Goal: Task Accomplishment & Management: Use online tool/utility

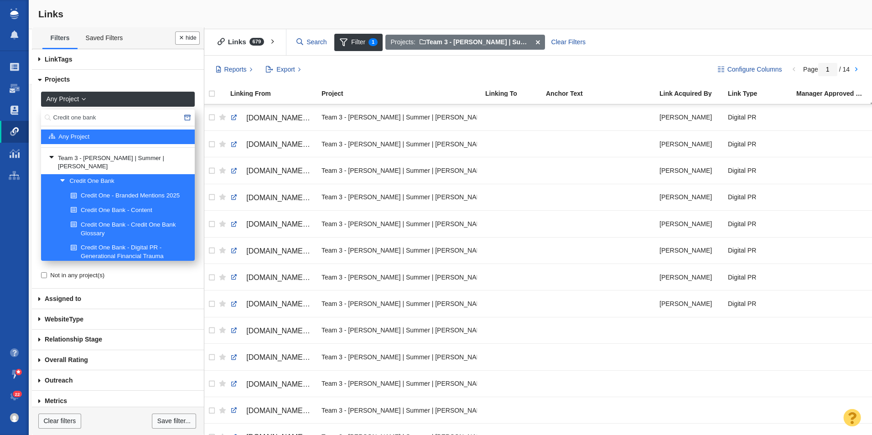
scroll to position [839, 0]
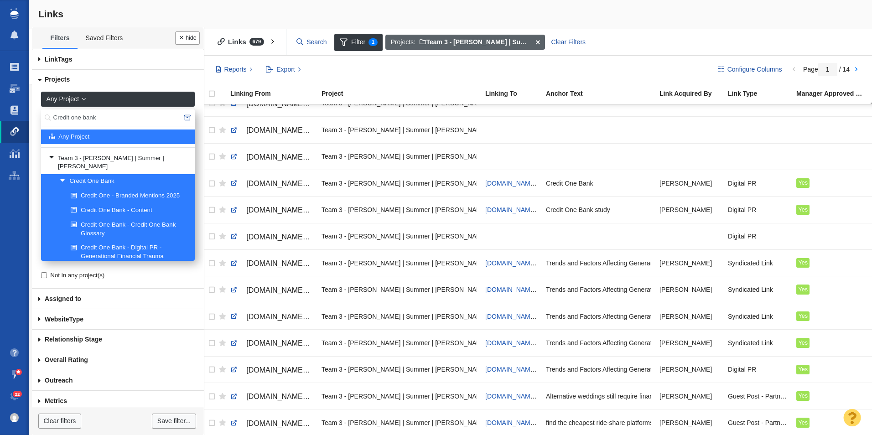
click at [536, 43] on span at bounding box center [537, 43] width 14 height 16
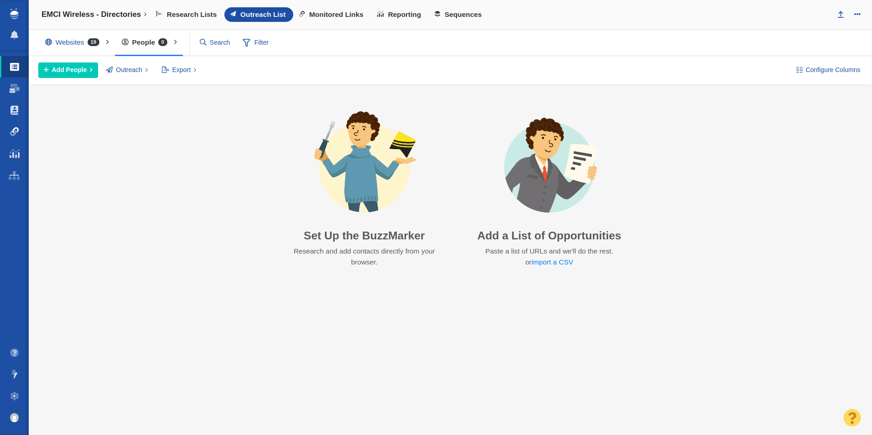
click at [16, 137] on link "Link Monitoring" at bounding box center [14, 132] width 29 height 22
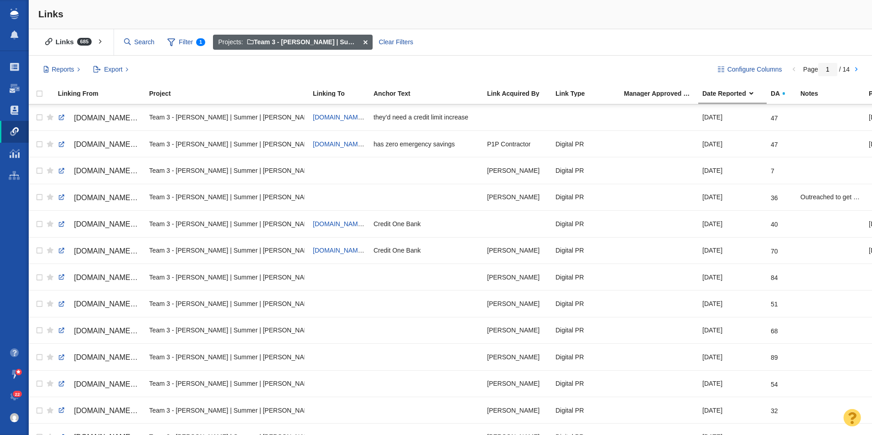
click at [364, 41] on span at bounding box center [365, 43] width 14 height 16
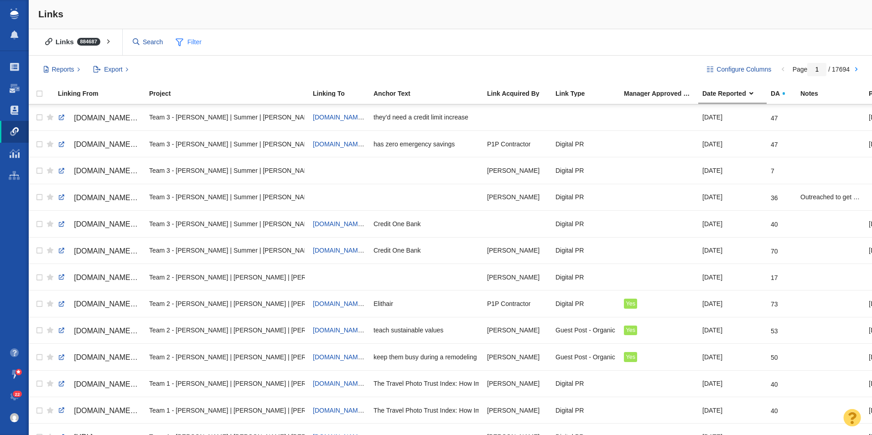
click at [192, 44] on span "Filter" at bounding box center [189, 42] width 36 height 17
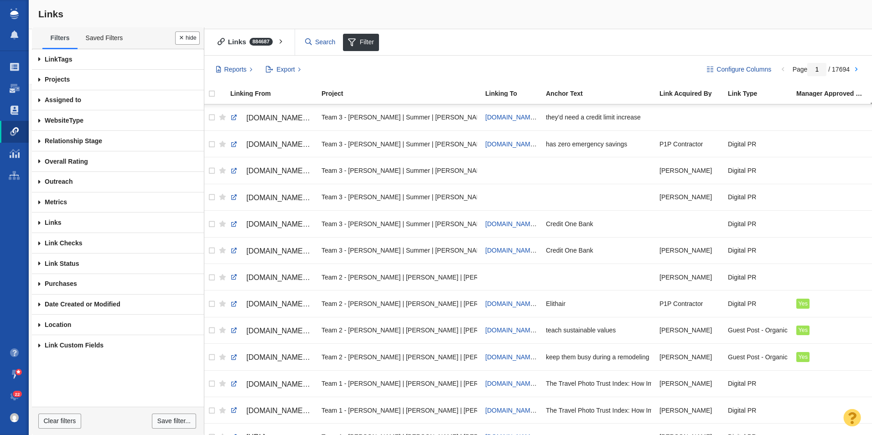
click at [41, 81] on span at bounding box center [39, 80] width 15 height 21
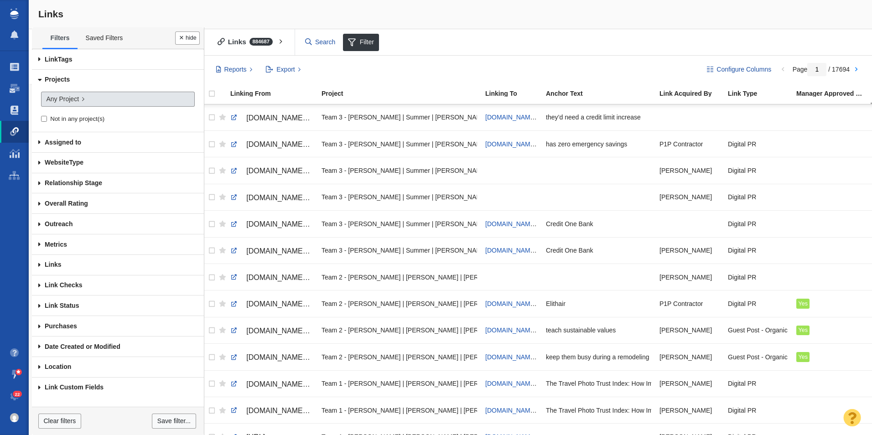
click at [94, 100] on link "Any Project" at bounding box center [118, 100] width 154 height 16
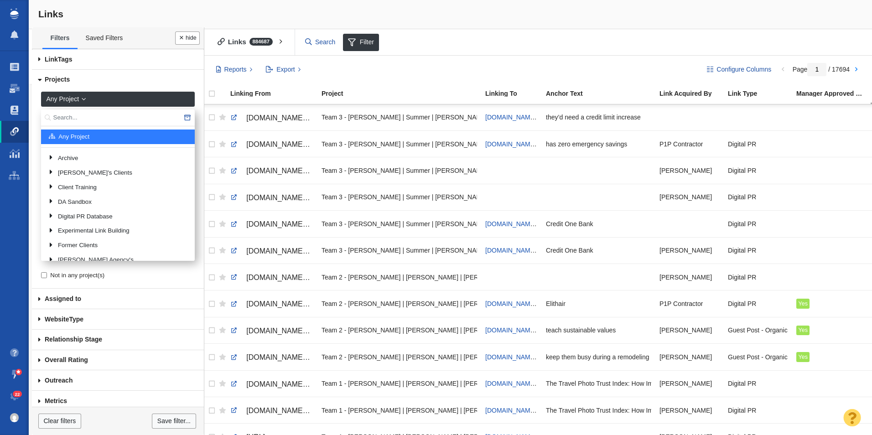
click at [95, 118] on input "text" at bounding box center [118, 117] width 154 height 17
type input "Crane Engineering"
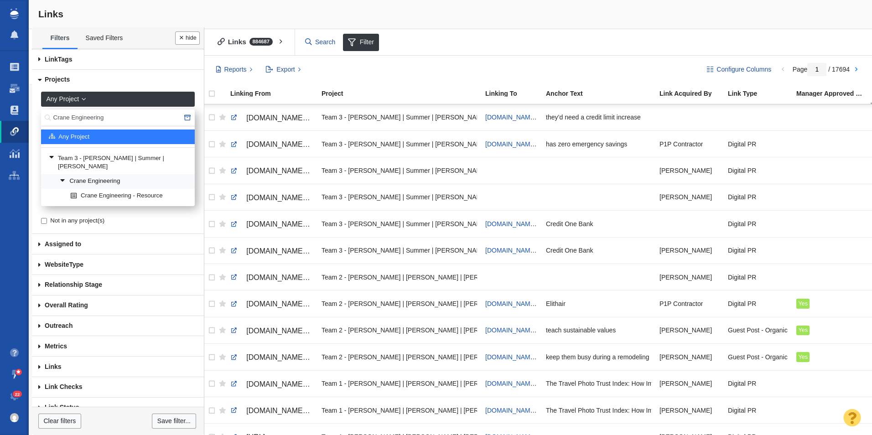
click at [106, 175] on link "Crane Engineering" at bounding box center [123, 182] width 132 height 14
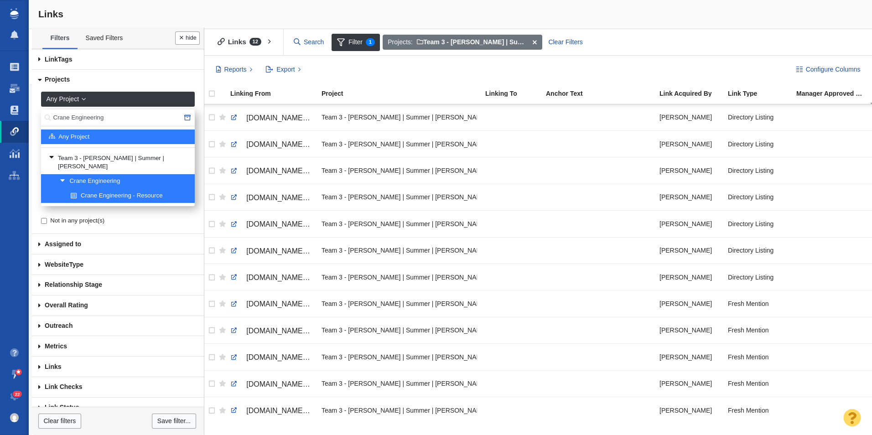
drag, startPoint x: 119, startPoint y: 119, endPoint x: 31, endPoint y: 119, distance: 87.5
click at [31, 119] on body "Projects Dashboard Websites People Link Monitoring Reports Projects Home Help C…" at bounding box center [436, 217] width 872 height 435
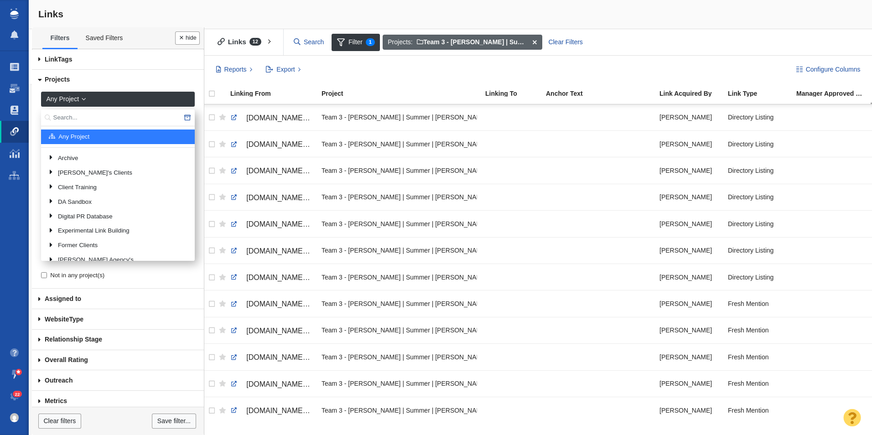
click at [537, 42] on span at bounding box center [534, 43] width 14 height 16
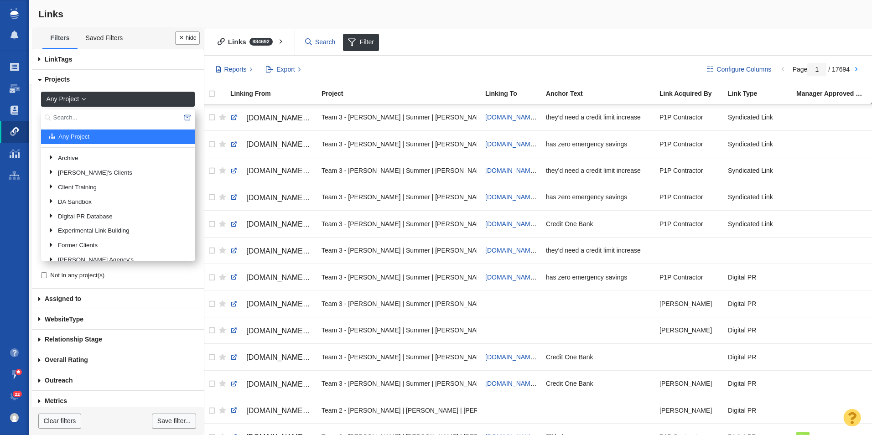
click at [31, 158] on div "Links Links 884692 All Links Assigned To Me Recently Viewed Starred Filter Filt…" at bounding box center [450, 217] width 843 height 435
click at [17, 87] on span at bounding box center [15, 88] width 10 height 9
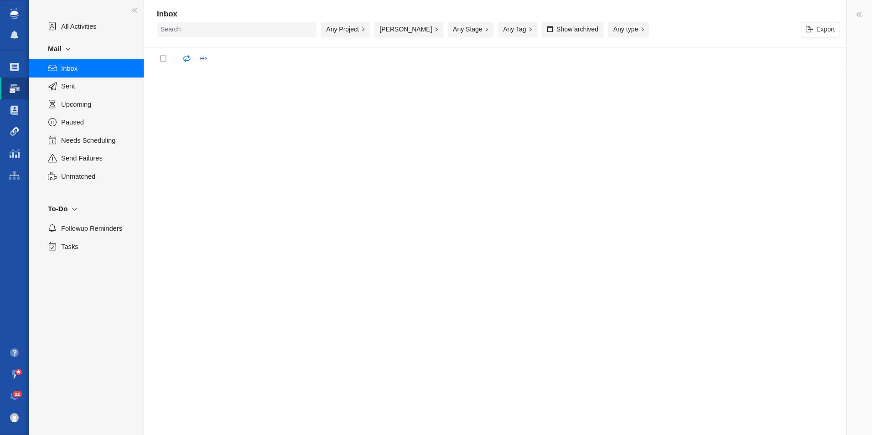
click at [11, 133] on span at bounding box center [14, 131] width 9 height 9
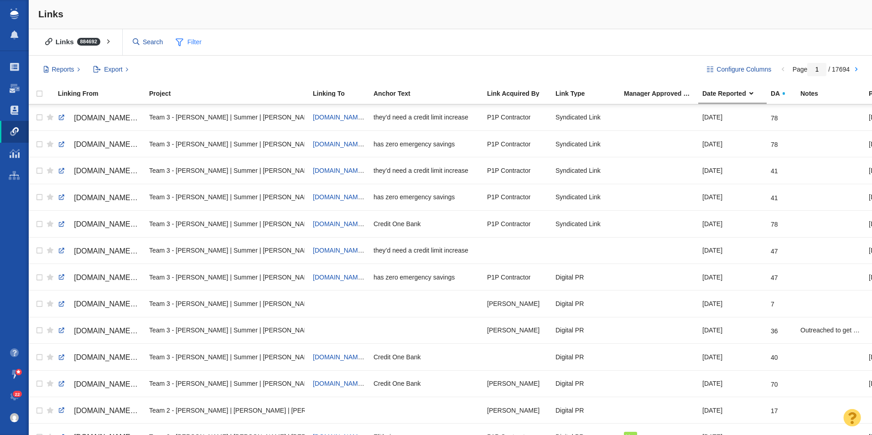
click at [195, 41] on span "Filter" at bounding box center [189, 42] width 36 height 17
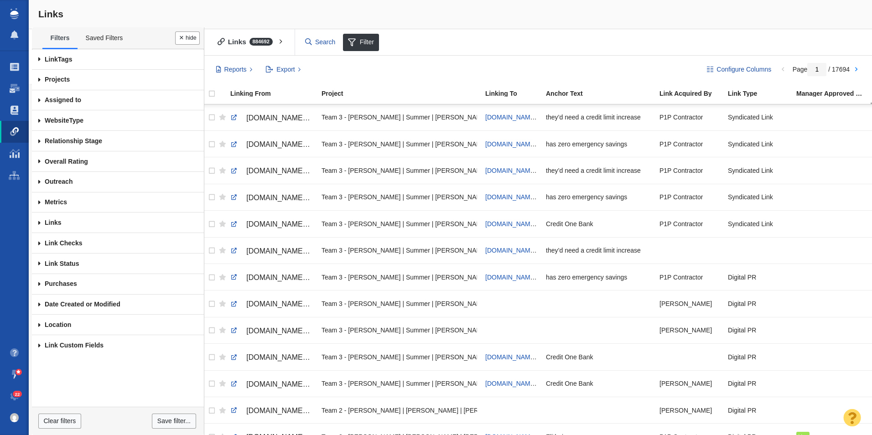
click at [38, 81] on span at bounding box center [39, 80] width 15 height 21
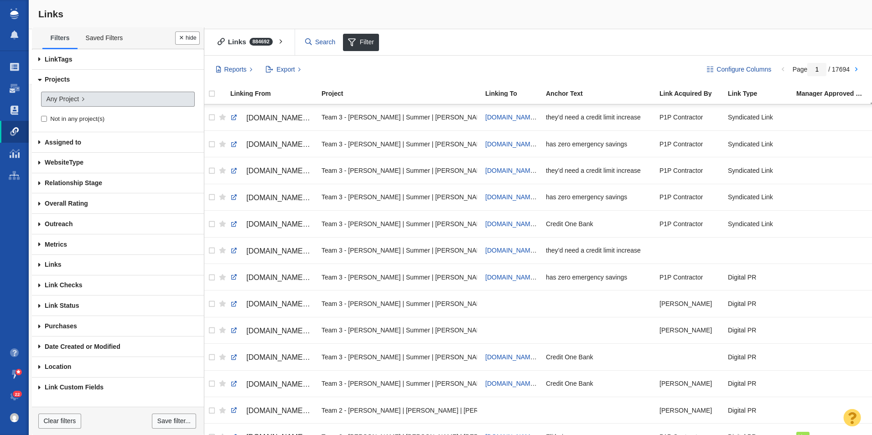
click at [75, 96] on span "Any Project" at bounding box center [62, 99] width 33 height 10
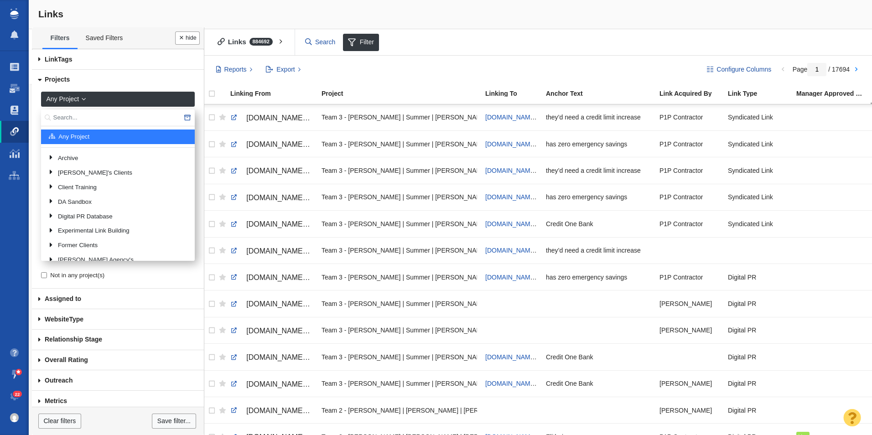
click at [98, 119] on input "text" at bounding box center [118, 117] width 154 height 17
type input "Crane"
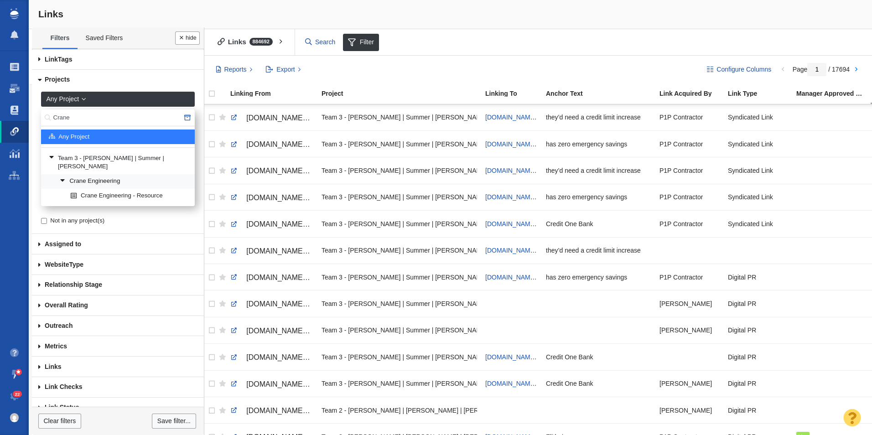
click at [94, 175] on link "Crane Engineering" at bounding box center [123, 182] width 132 height 14
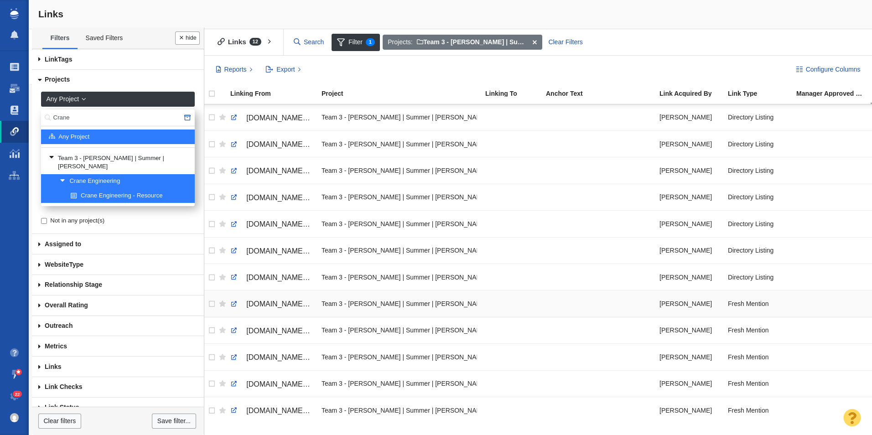
click at [538, 297] on td at bounding box center [511, 303] width 61 height 26
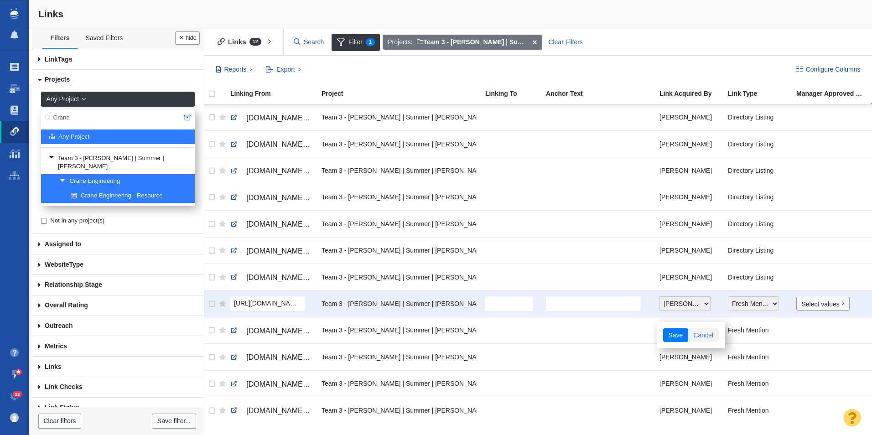
click at [708, 340] on link "Cancel" at bounding box center [703, 335] width 31 height 14
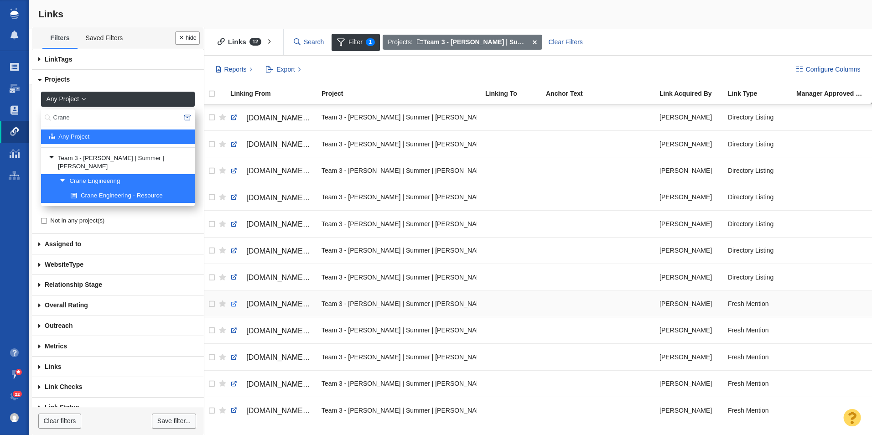
click at [231, 302] on link at bounding box center [234, 304] width 8 height 8
click at [534, 41] on span at bounding box center [534, 43] width 14 height 16
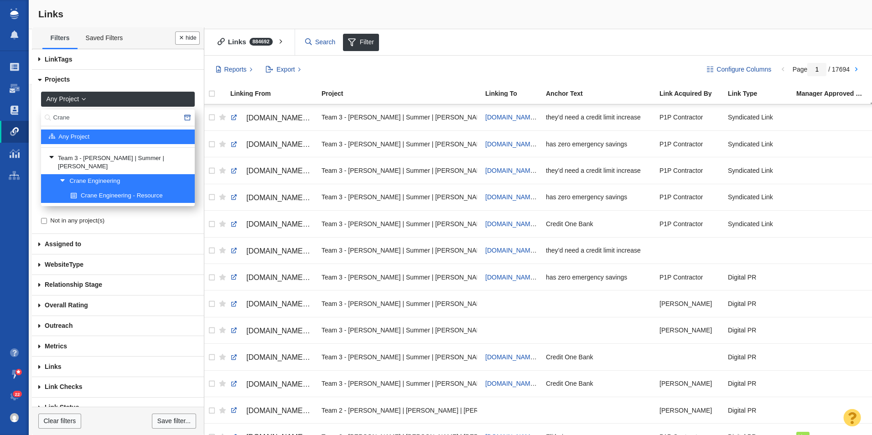
drag, startPoint x: 105, startPoint y: 120, endPoint x: 41, endPoint y: 117, distance: 64.8
click at [41, 120] on div "Crane" at bounding box center [118, 117] width 154 height 17
type input "Incogni"
click at [84, 115] on input "Incogni" at bounding box center [118, 117] width 154 height 17
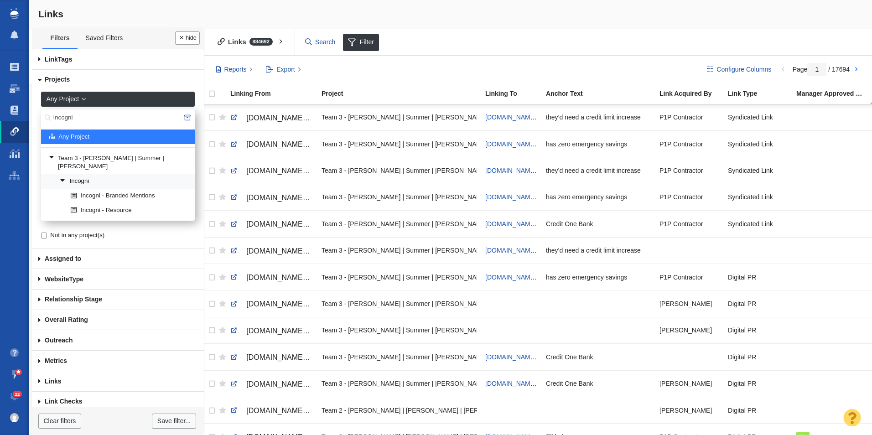
click at [124, 176] on link "Incogni" at bounding box center [123, 182] width 132 height 14
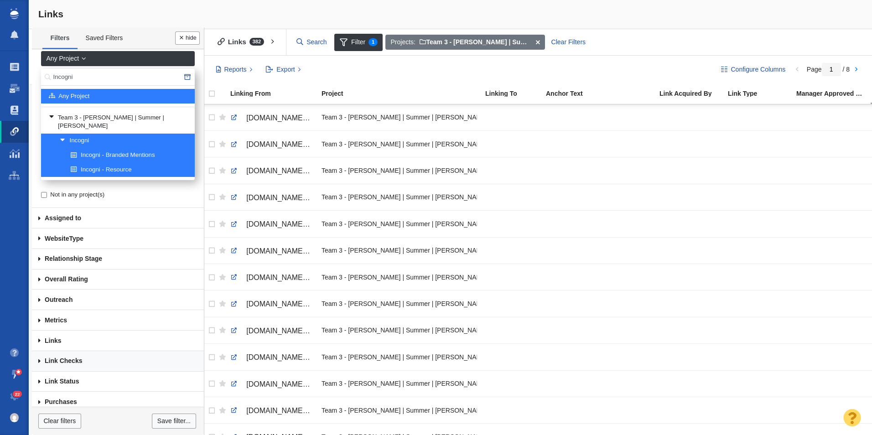
scroll to position [43, 0]
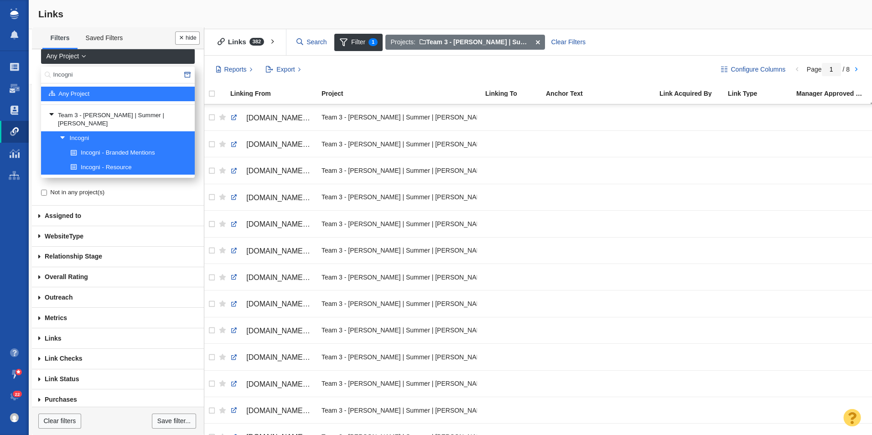
click at [38, 349] on span at bounding box center [39, 359] width 15 height 21
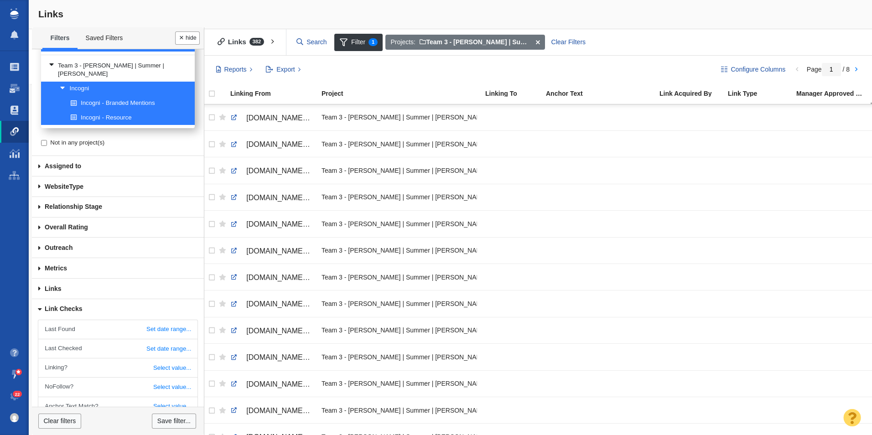
scroll to position [128, 0]
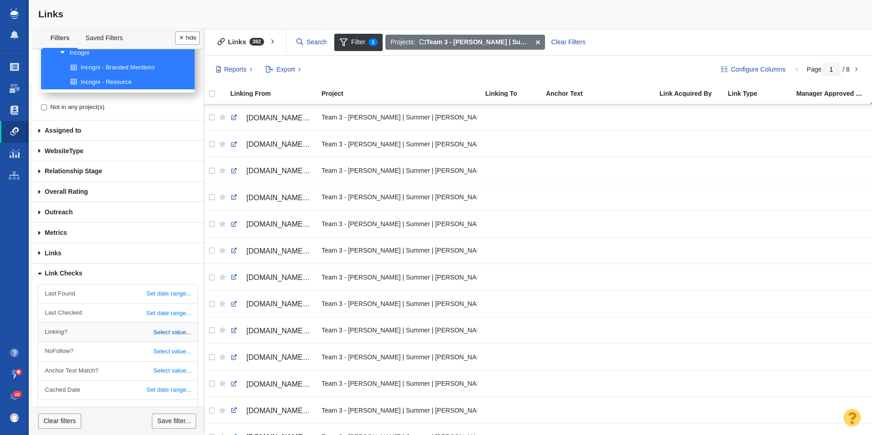
click at [175, 323] on link "Select value..." at bounding box center [117, 332] width 159 height 19
click at [178, 329] on select "All Yes No" at bounding box center [181, 333] width 21 height 15
select select "0"
click at [171, 326] on select "All Yes No" at bounding box center [181, 333] width 21 height 15
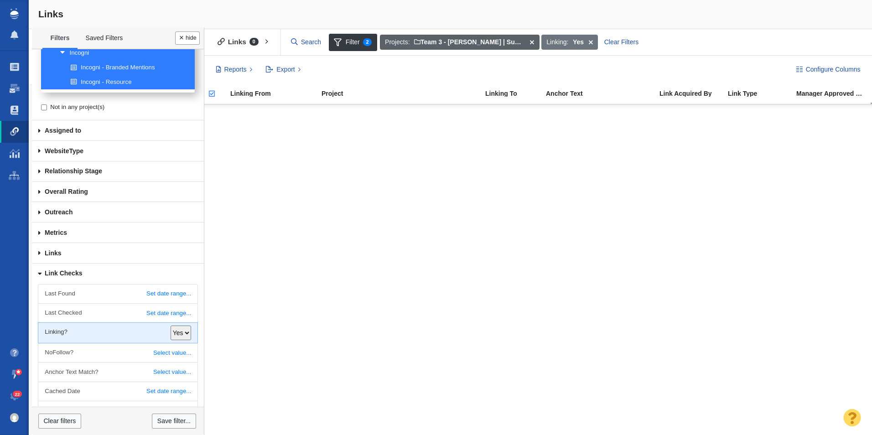
click at [532, 41] on span at bounding box center [532, 43] width 14 height 16
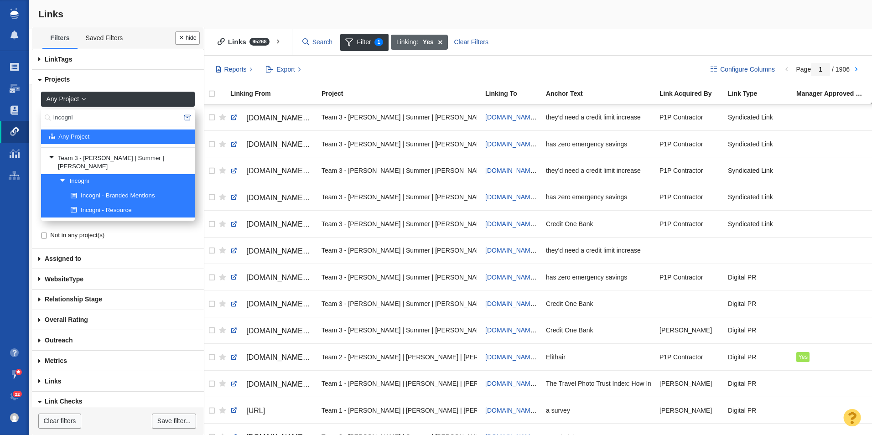
click at [441, 39] on span at bounding box center [440, 43] width 14 height 16
